Goal: Information Seeking & Learning: Learn about a topic

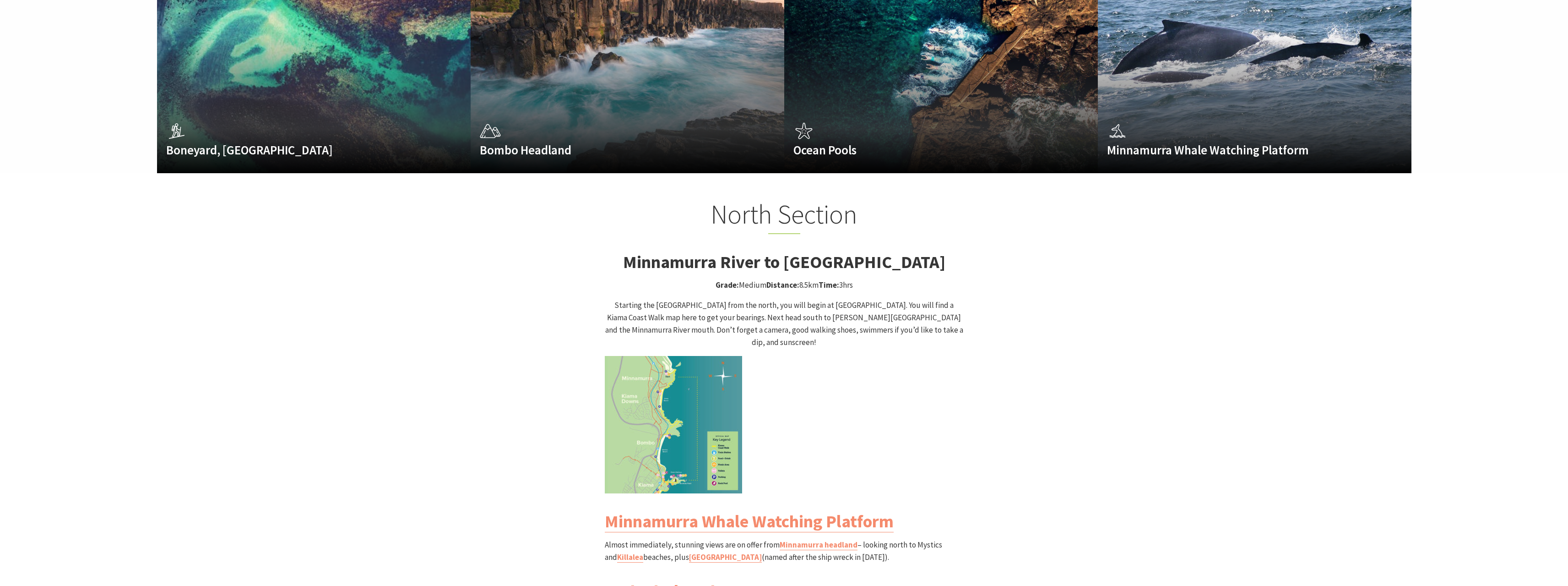
scroll to position [870, 0]
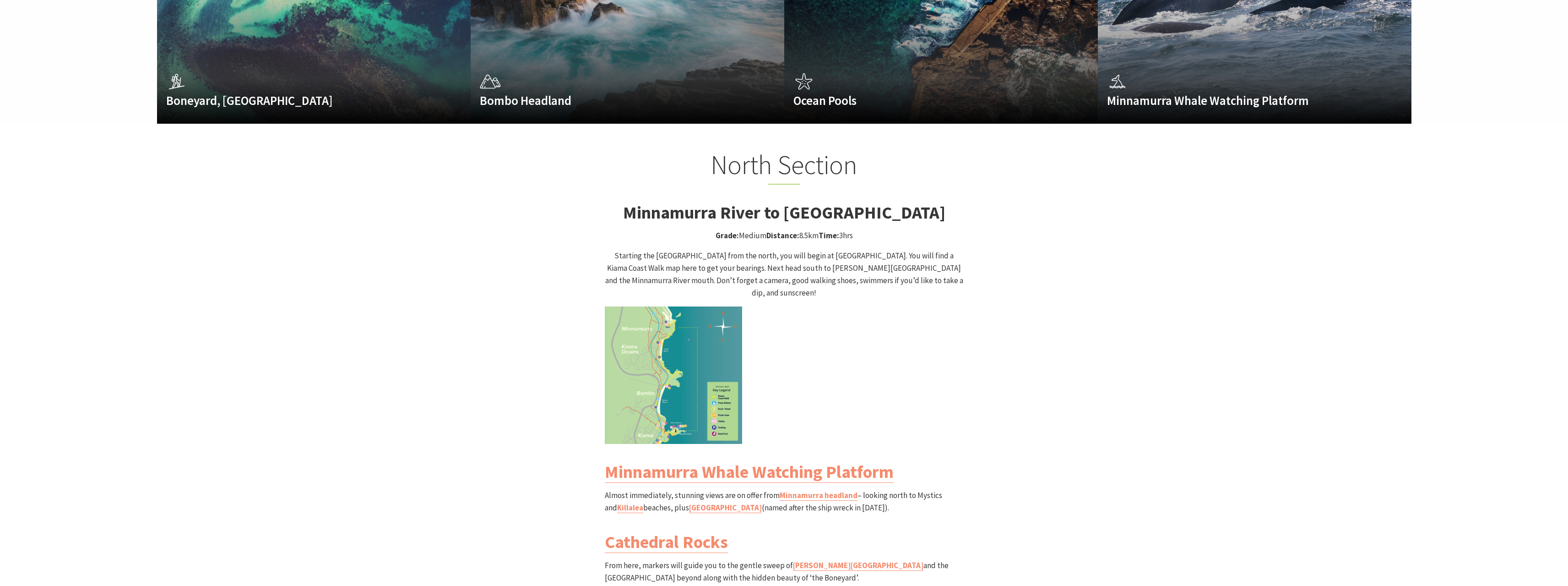
click at [673, 348] on img at bounding box center [674, 375] width 138 height 138
click at [660, 312] on img at bounding box center [674, 375] width 138 height 138
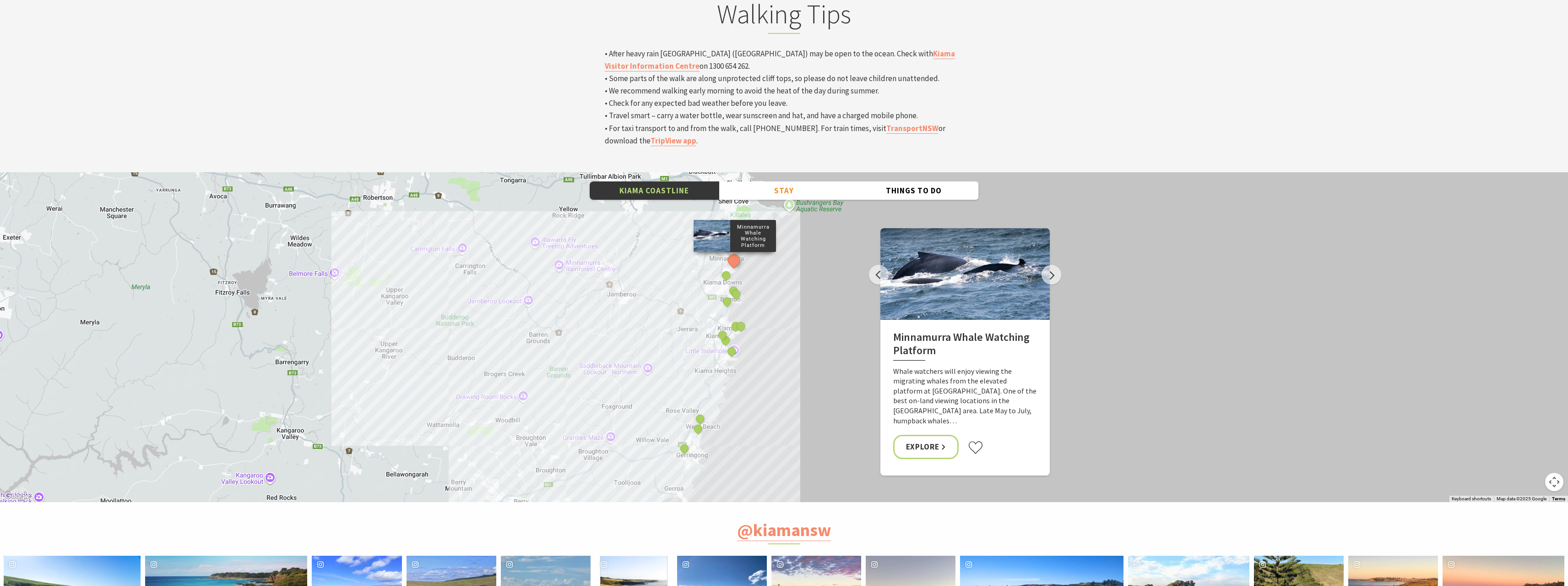
scroll to position [3024, 0]
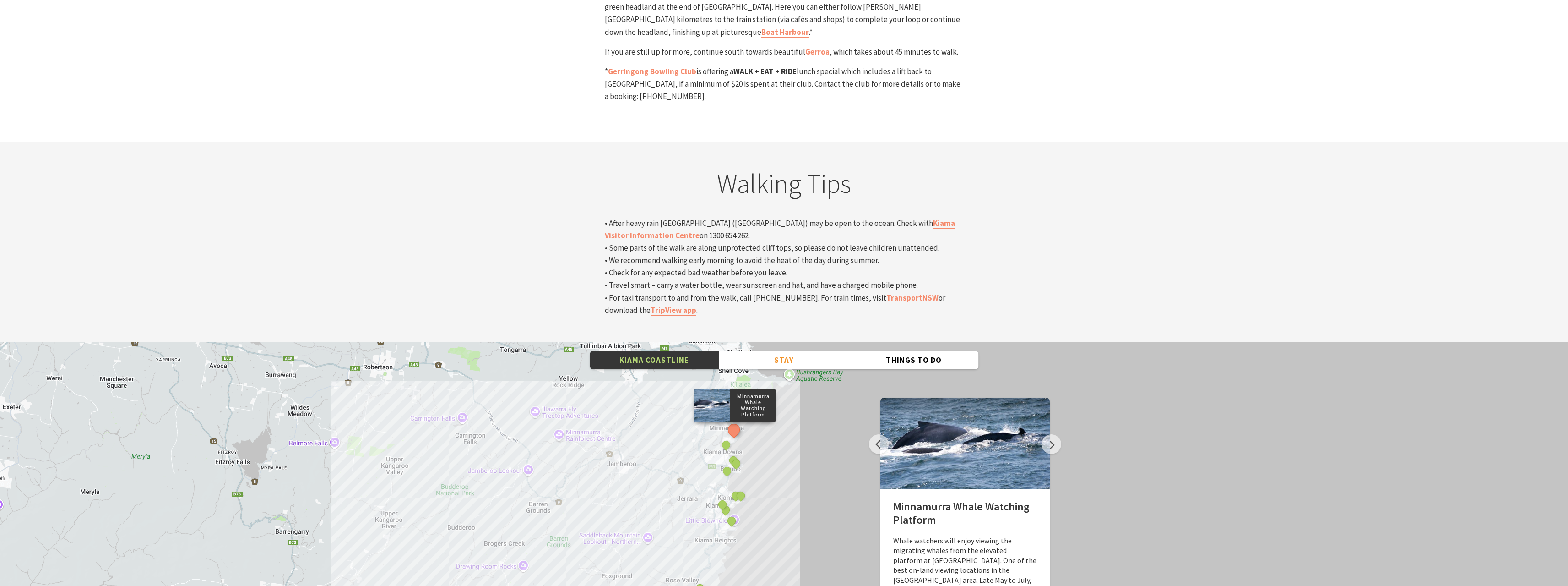
click at [773, 376] on div "Minnamurra Whale Watching Platform Gerringong Whale Watching Platform Werri Lag…" at bounding box center [784, 507] width 1568 height 330
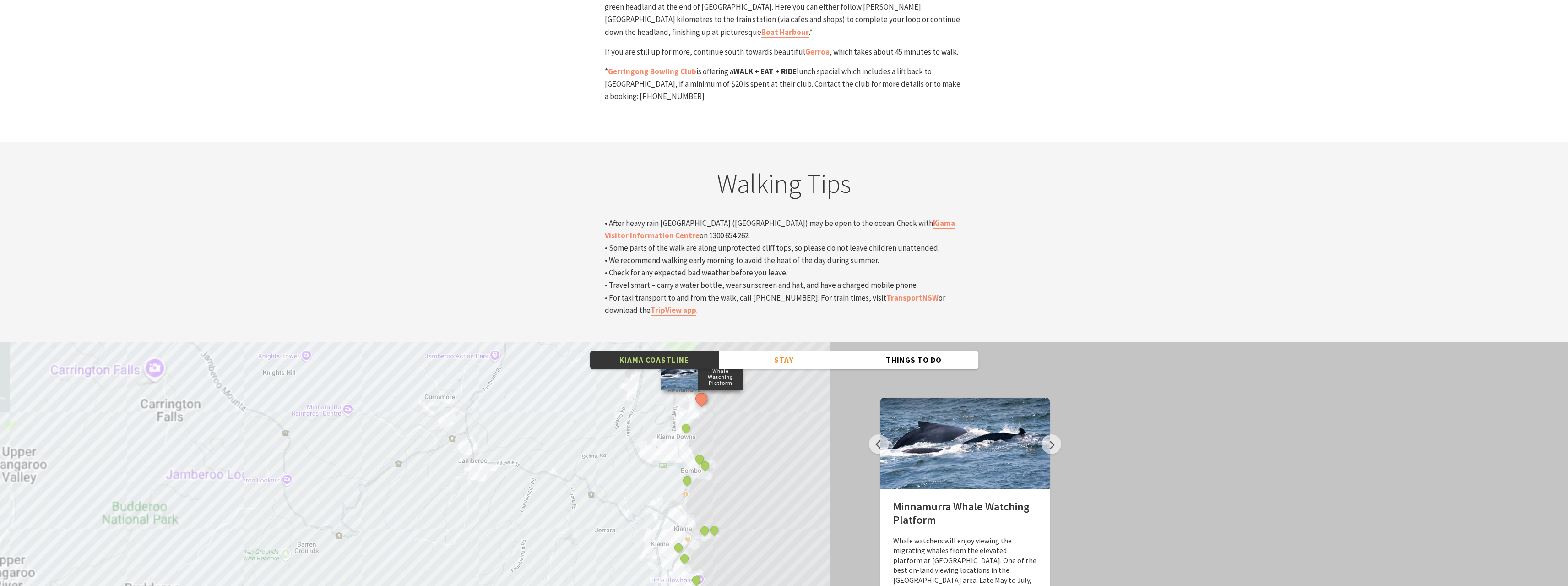
drag, startPoint x: 752, startPoint y: 332, endPoint x: 758, endPoint y: 409, distance: 77.2
click at [758, 409] on div "Minnamurra Whale Watching Platform Gerringong Whale Watching Platform Werri Lag…" at bounding box center [784, 507] width 1568 height 330
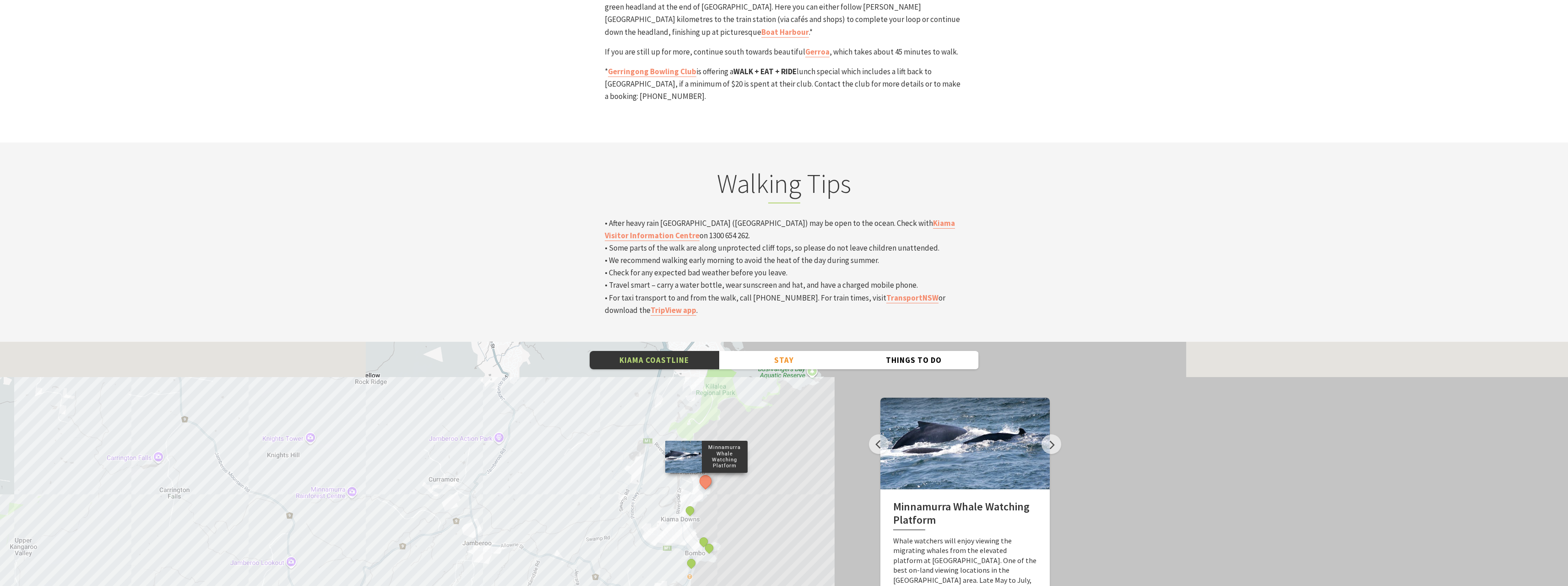
click at [751, 412] on div "Minnamurra Whale Watching Platform Gerringong Whale Watching Platform Werri Lag…" at bounding box center [784, 507] width 1568 height 330
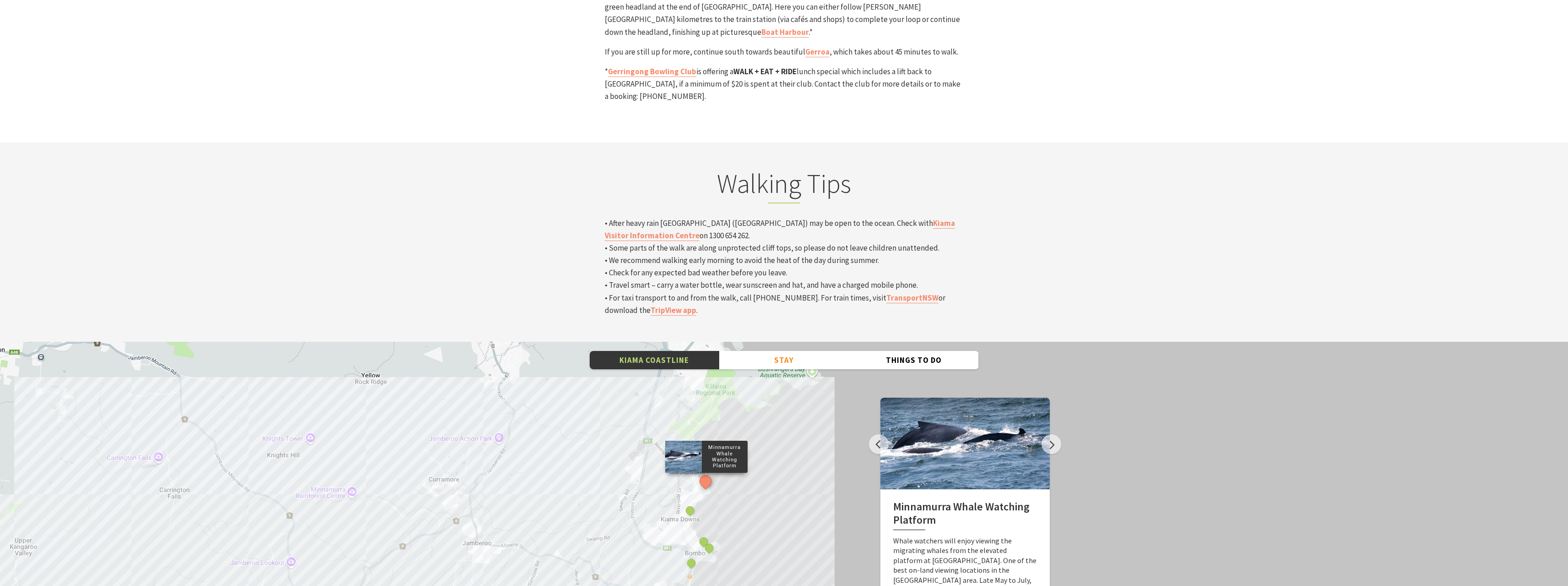
click at [751, 412] on div "Minnamurra Whale Watching Platform Gerringong Whale Watching Platform Werri Lag…" at bounding box center [784, 507] width 1568 height 330
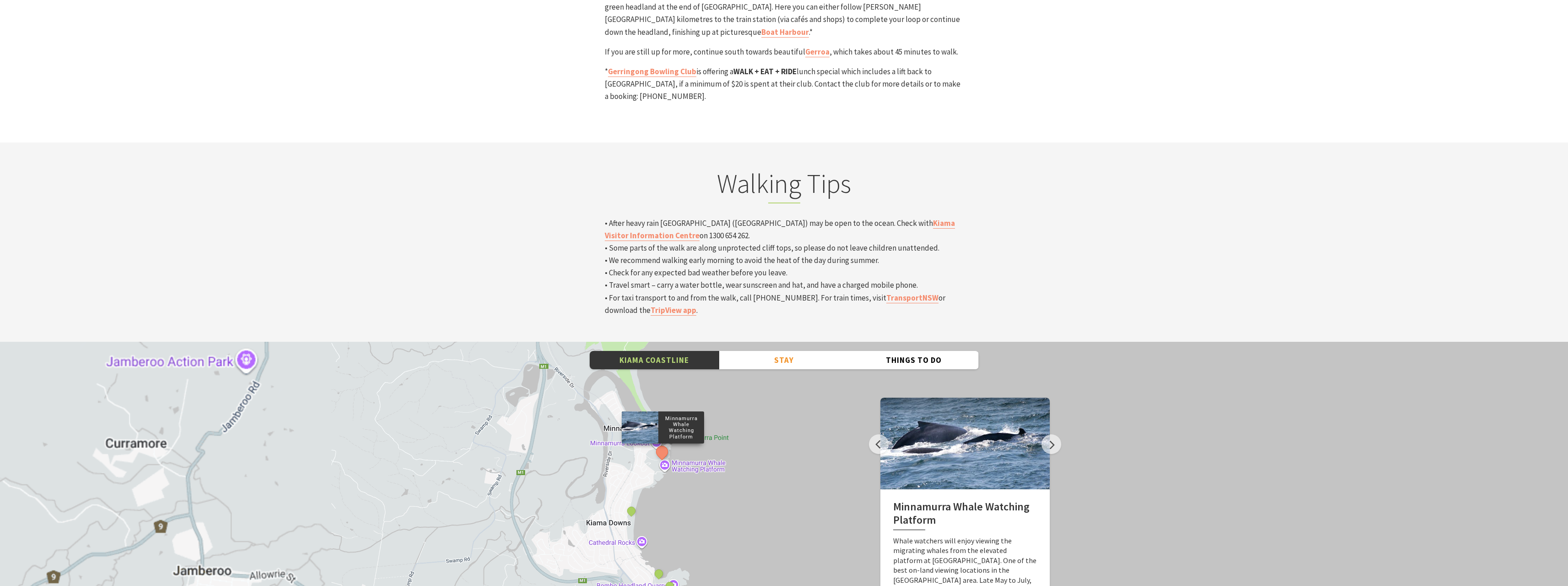
click at [691, 415] on div "Minnamurra Whale Watching Platform Gerringong Whale Watching Platform Werri Lag…" at bounding box center [784, 507] width 1568 height 330
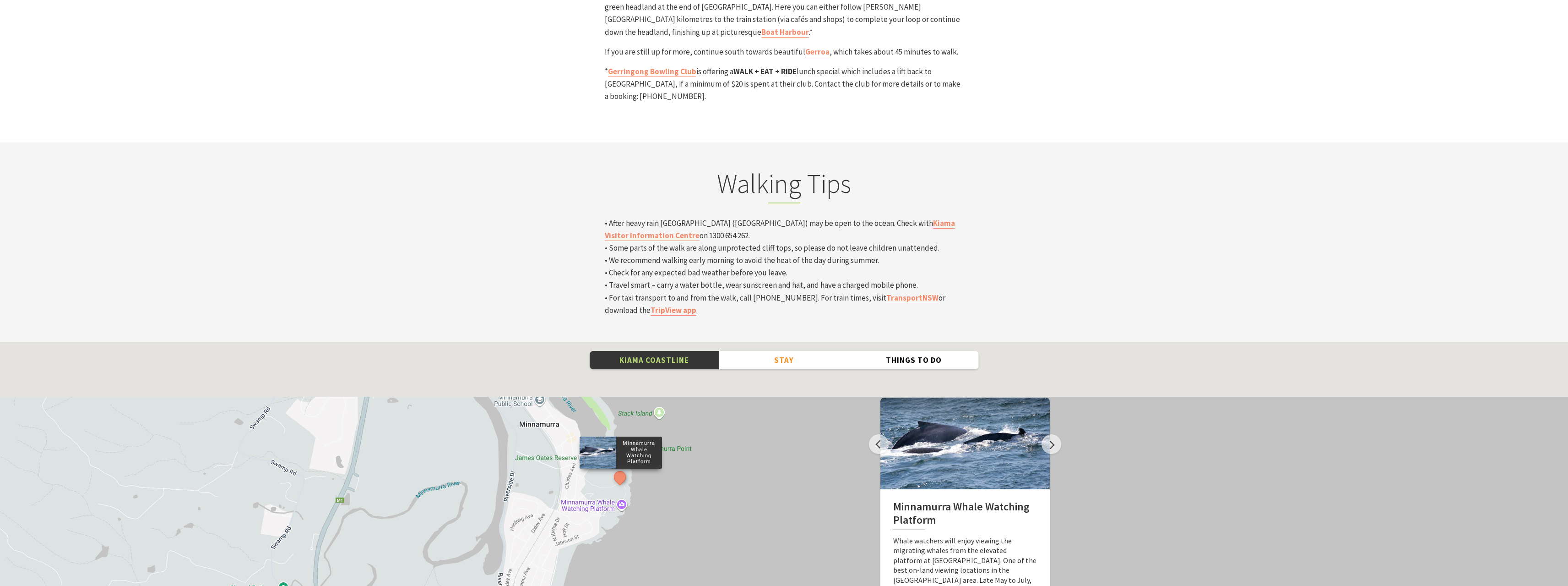
drag, startPoint x: 695, startPoint y: 368, endPoint x: 674, endPoint y: 482, distance: 115.9
click at [674, 481] on div "Minnamurra Whale Watching Platform Gerringong Whale Watching Platform Werri Lag…" at bounding box center [784, 507] width 1568 height 330
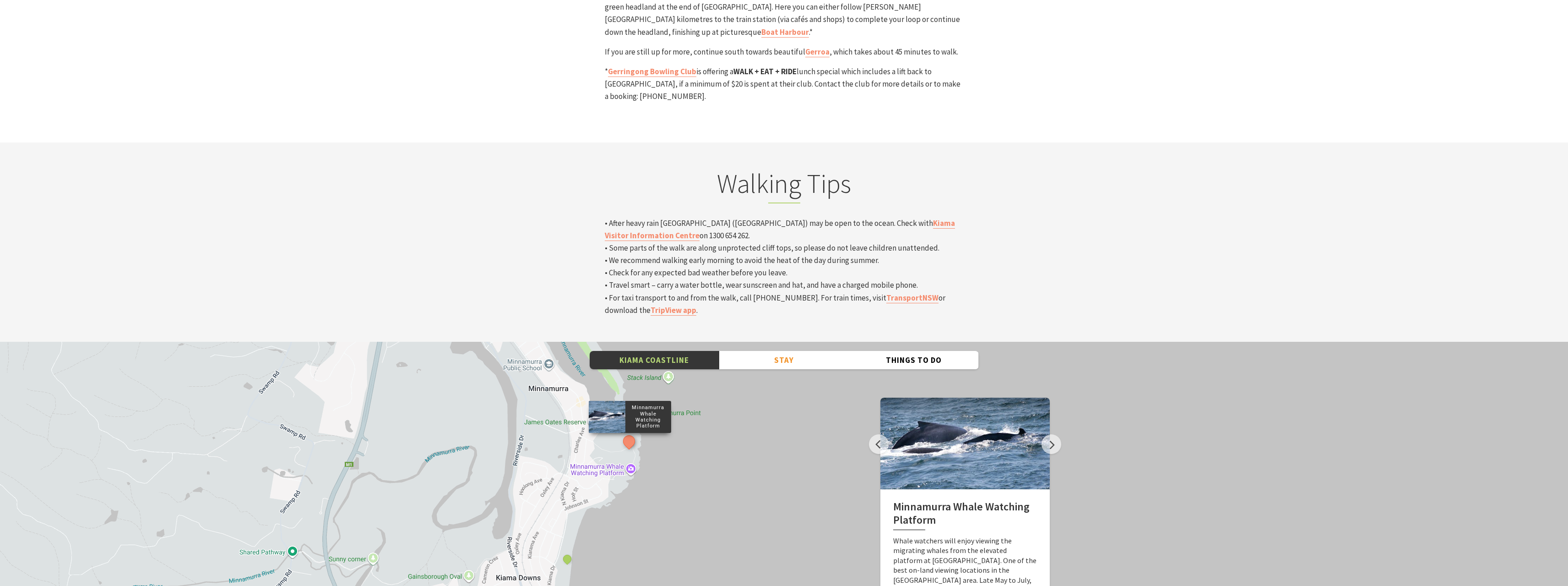
drag, startPoint x: 664, startPoint y: 464, endPoint x: 694, endPoint y: 360, distance: 108.2
click at [693, 361] on div "Minnamurra Whale Watching Platform Gerringong Whale Watching Platform Werri Lag…" at bounding box center [784, 507] width 1568 height 330
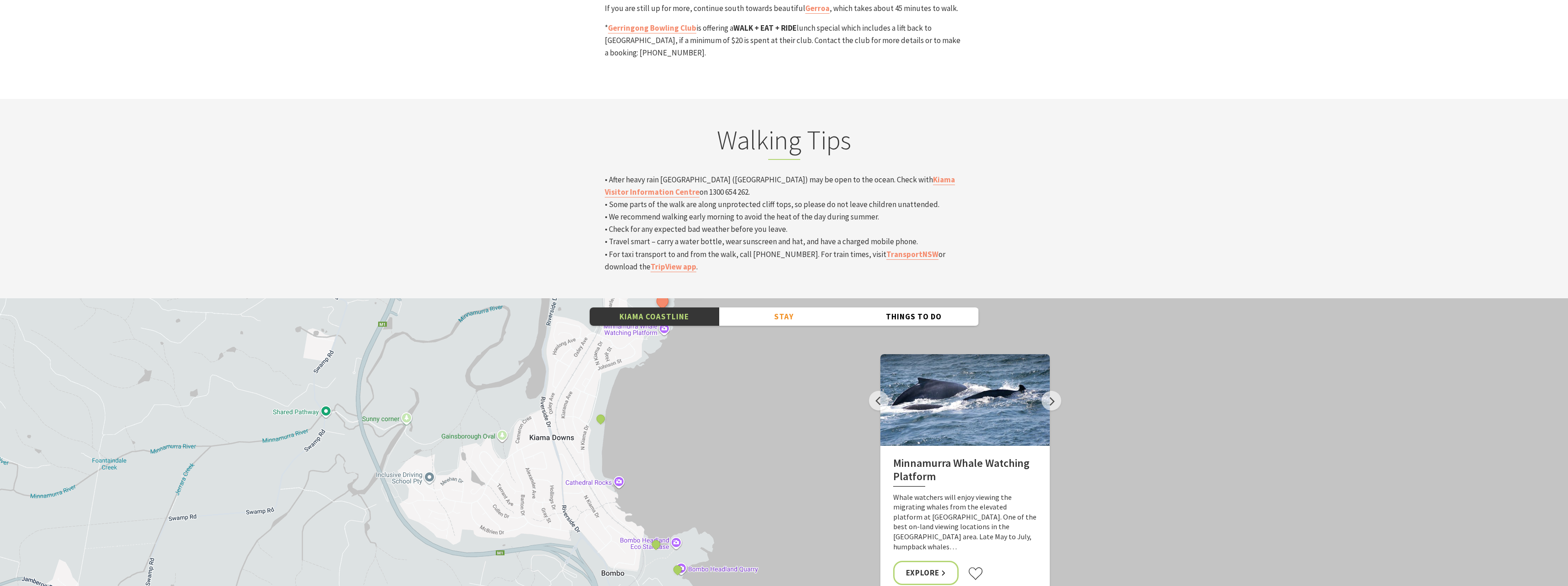
scroll to position [3069, 0]
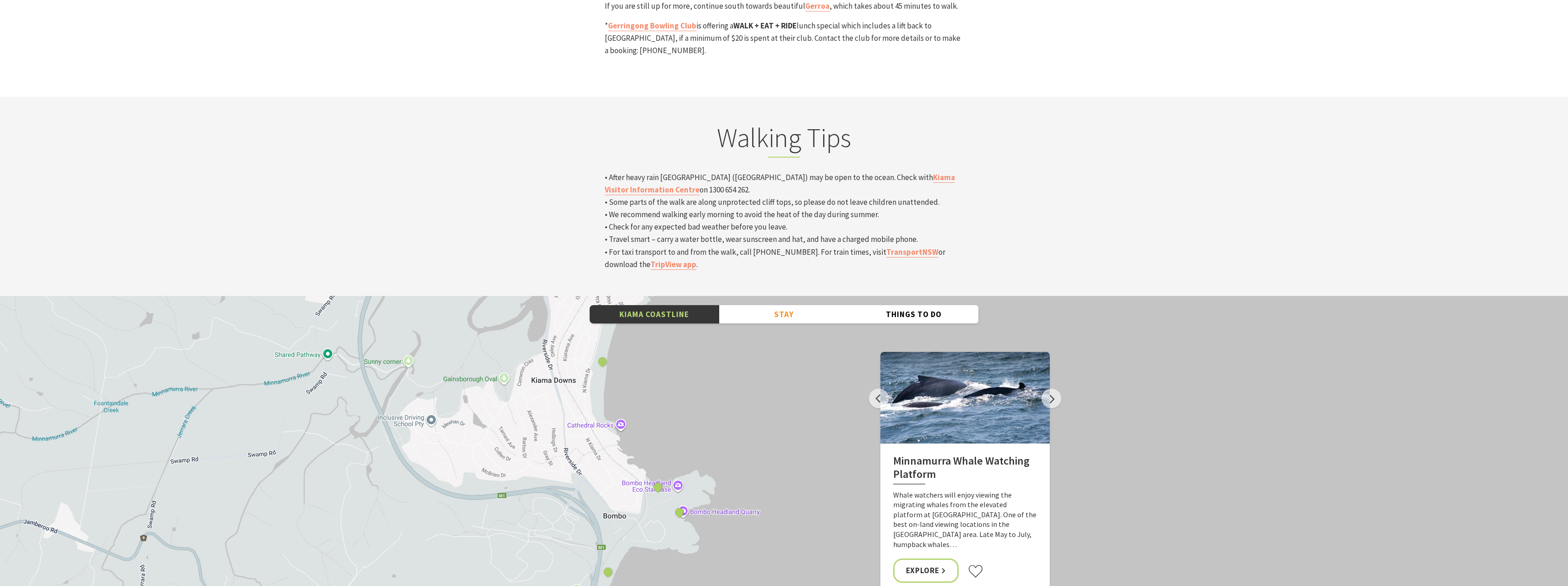
drag, startPoint x: 751, startPoint y: 418, endPoint x: 738, endPoint y: 170, distance: 248.3
click at [752, 296] on div "Kiama Coastline Stay Camping & Holiday Parks Hotels, Motels & Resorts Self Cont…" at bounding box center [784, 461] width 1568 height 330
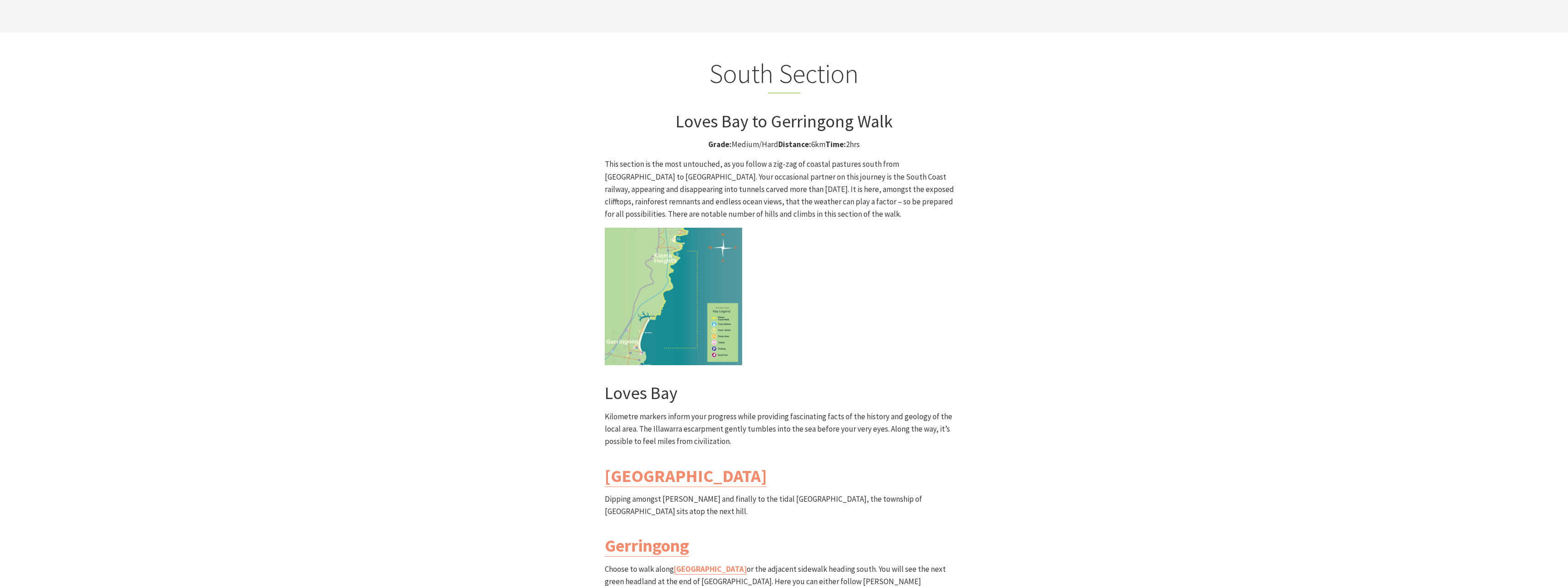
scroll to position [2428, 0]
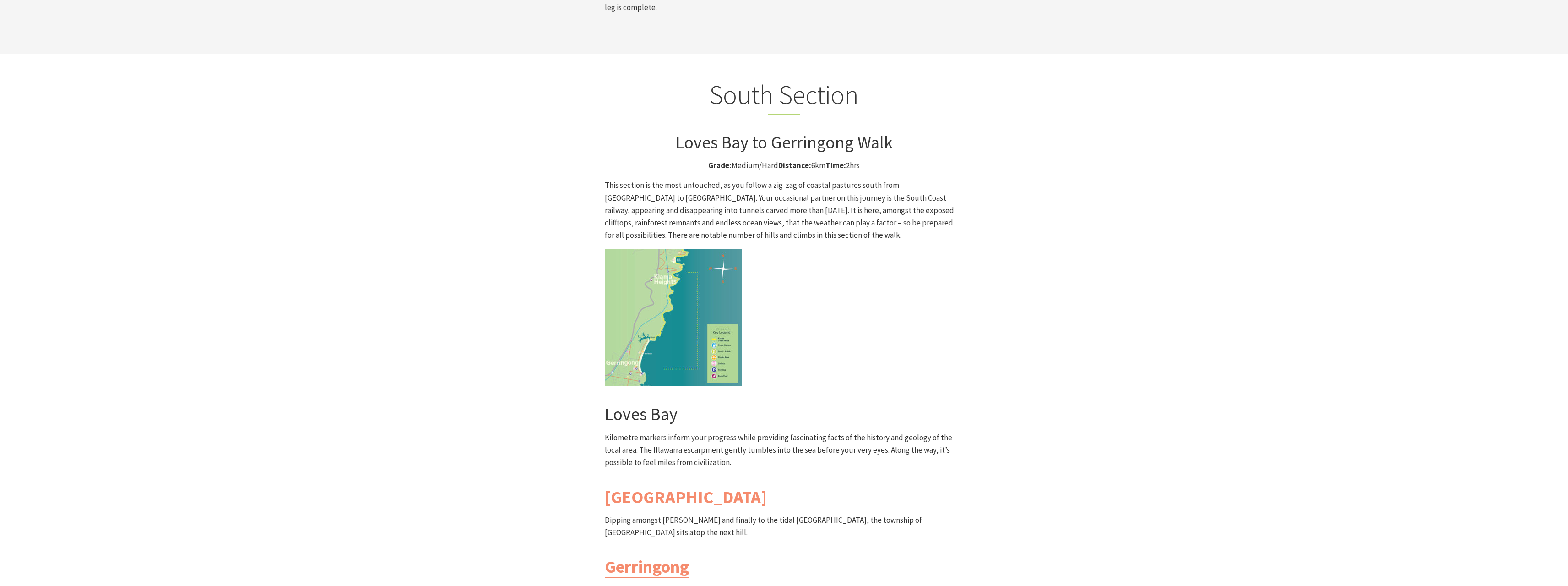
click at [679, 249] on img at bounding box center [674, 317] width 138 height 138
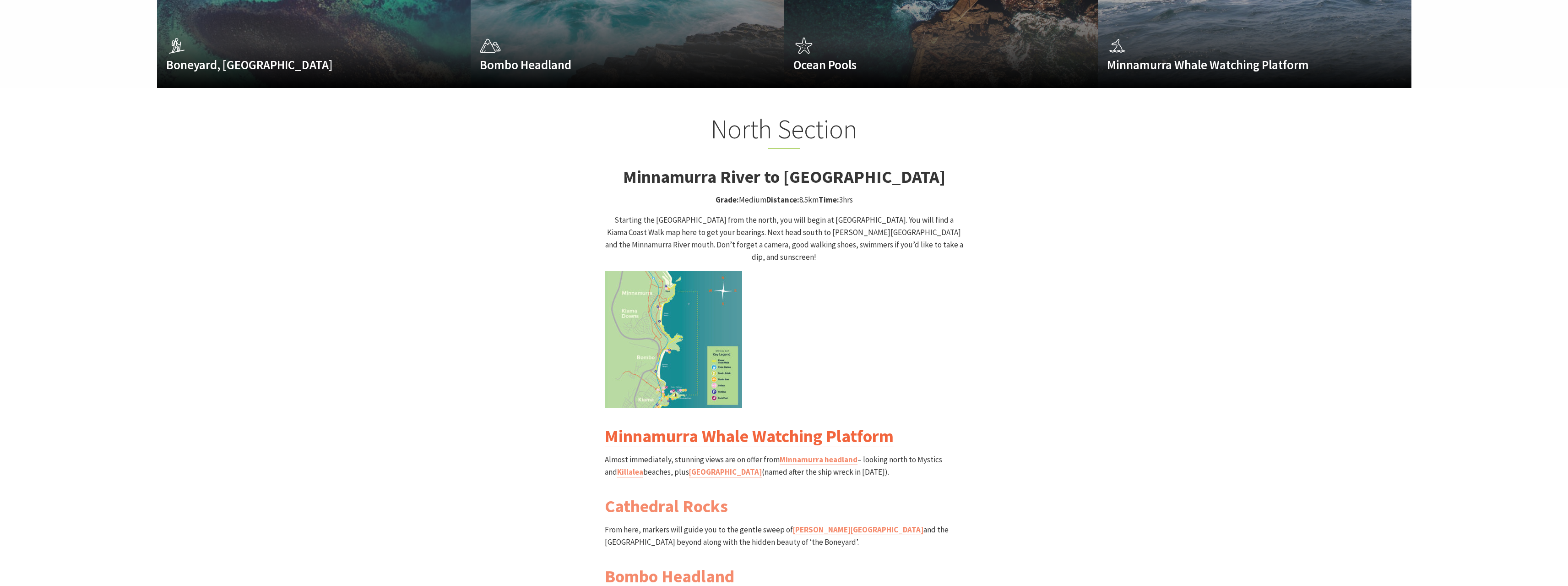
scroll to position [905, 0]
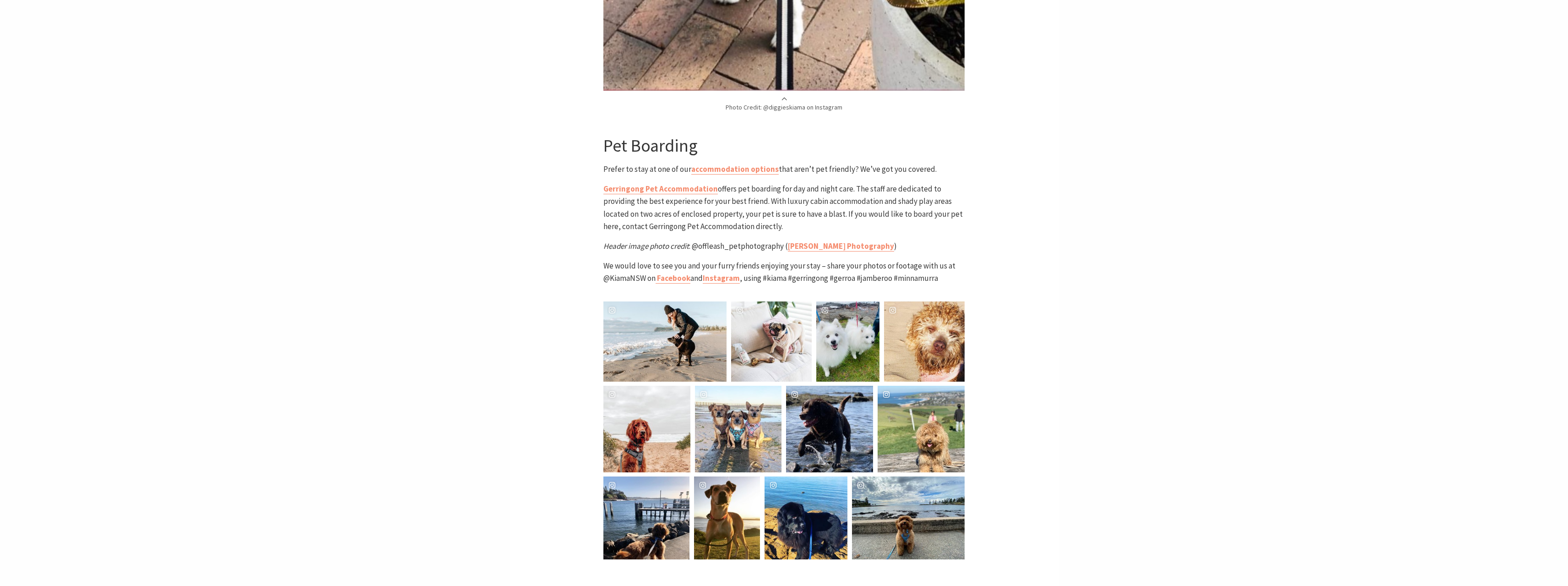
scroll to position [3757, 0]
